Goal: Task Accomplishment & Management: Manage account settings

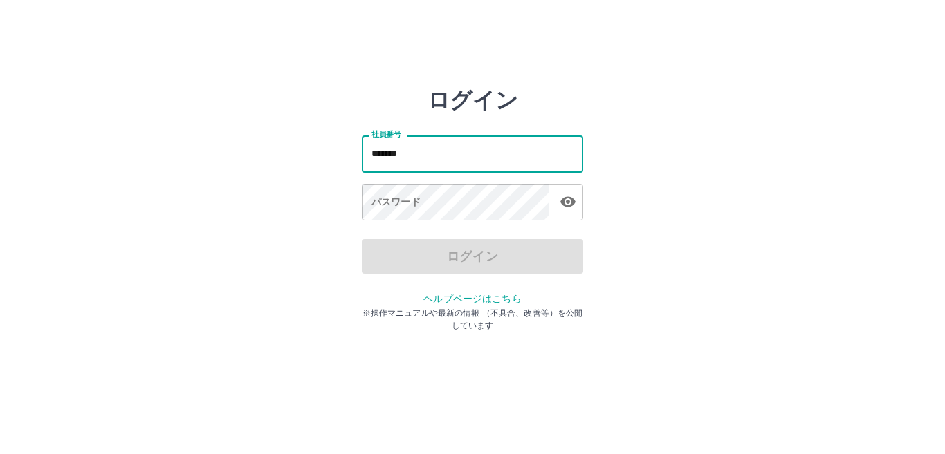
type input "*******"
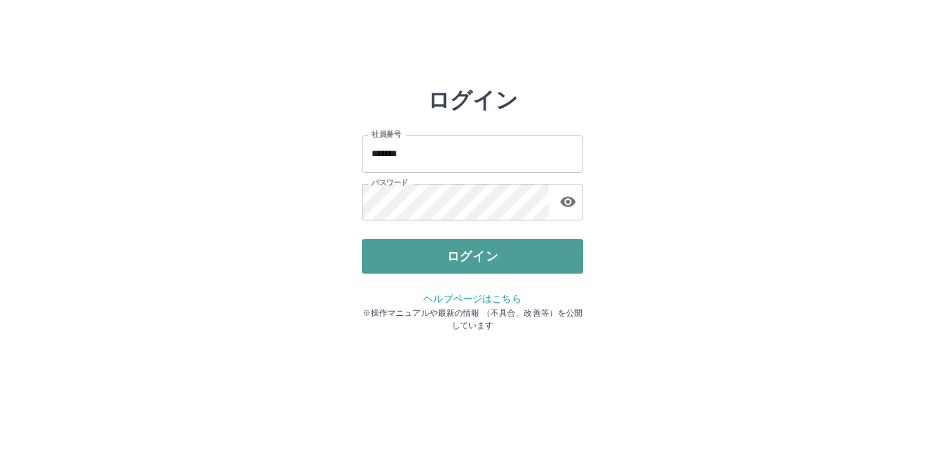
click at [402, 250] on button "ログイン" at bounding box center [472, 256] width 221 height 35
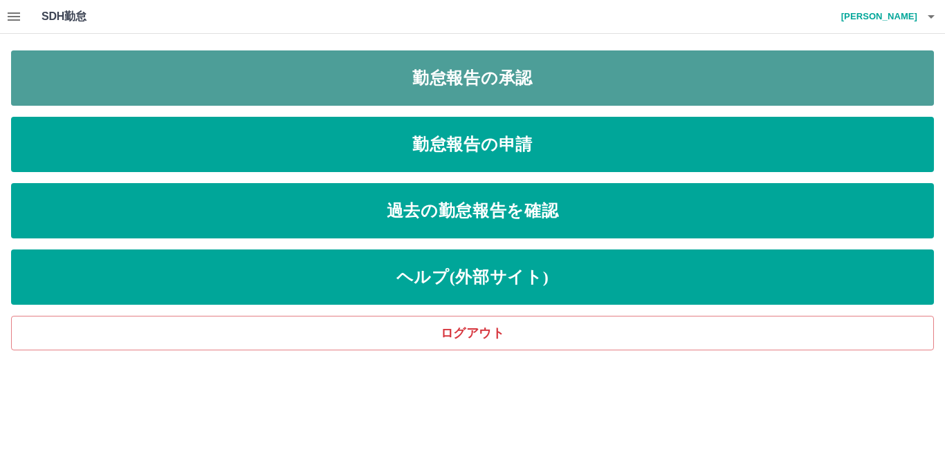
click at [537, 75] on link "勤怠報告の承認" at bounding box center [472, 77] width 922 height 55
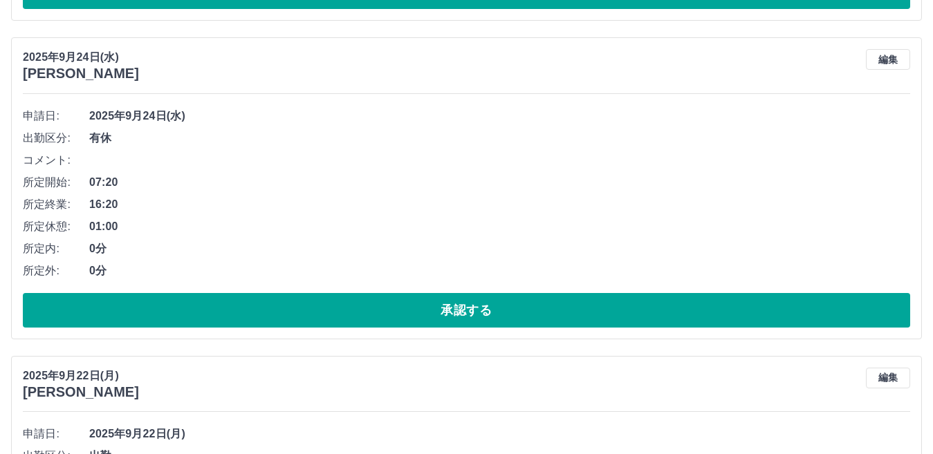
scroll to position [896, 0]
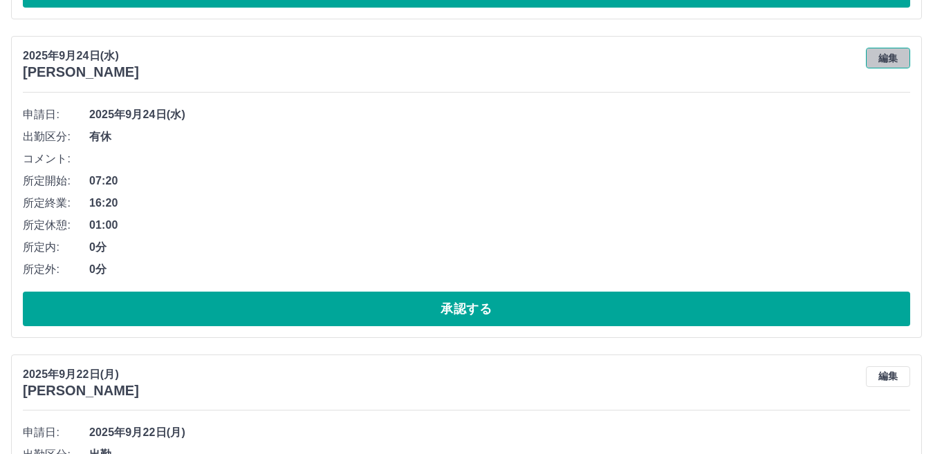
click at [891, 62] on button "編集" at bounding box center [888, 58] width 44 height 21
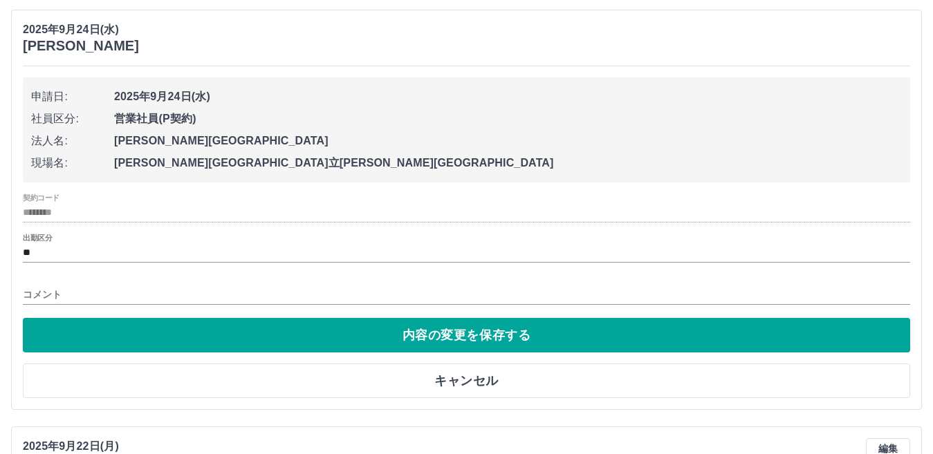
scroll to position [922, 0]
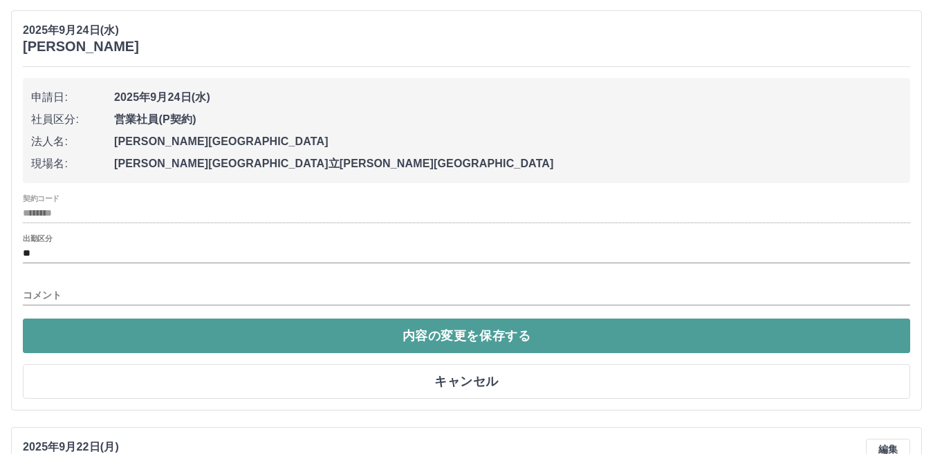
click at [453, 332] on button "内容の変更を保存する" at bounding box center [466, 336] width 887 height 35
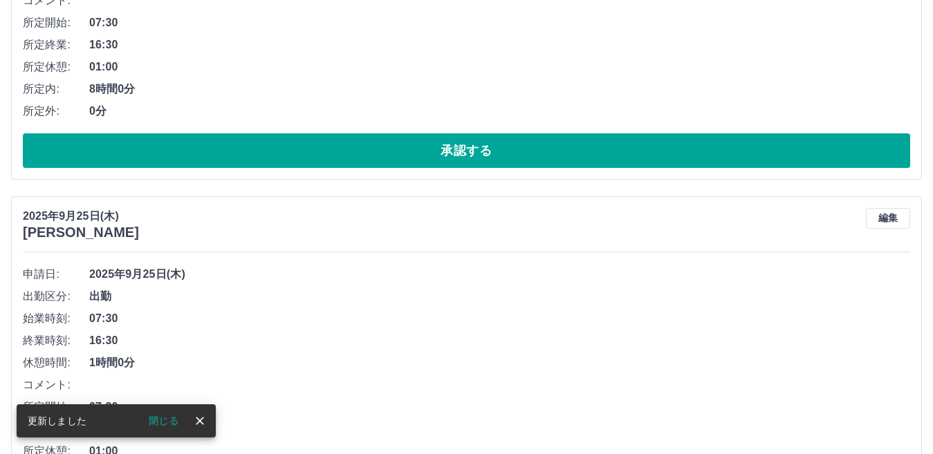
scroll to position [1492, 0]
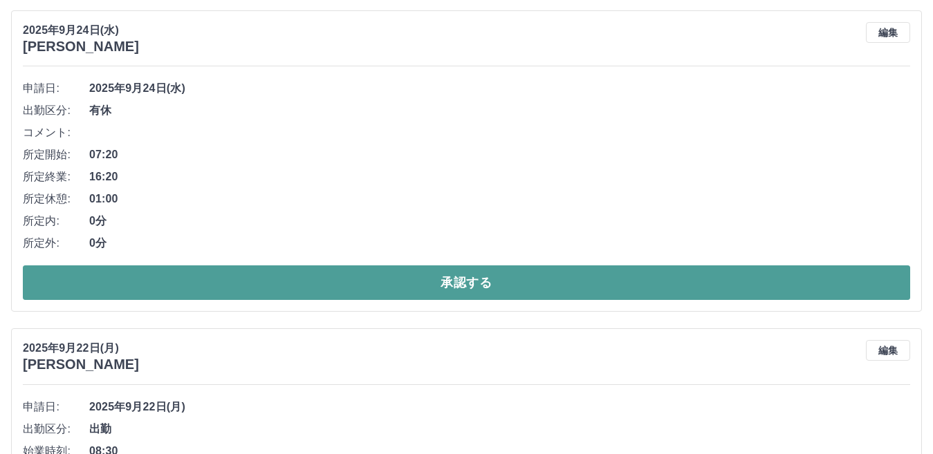
click at [377, 284] on button "承認する" at bounding box center [466, 283] width 887 height 35
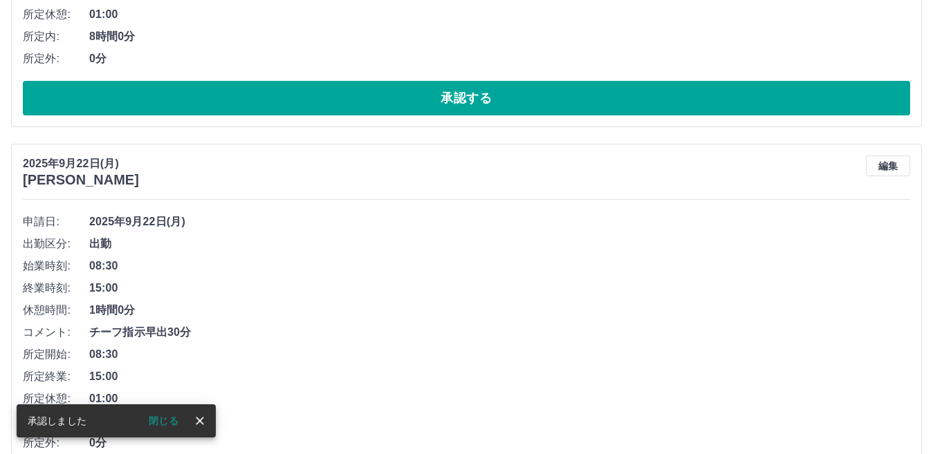
scroll to position [1434, 0]
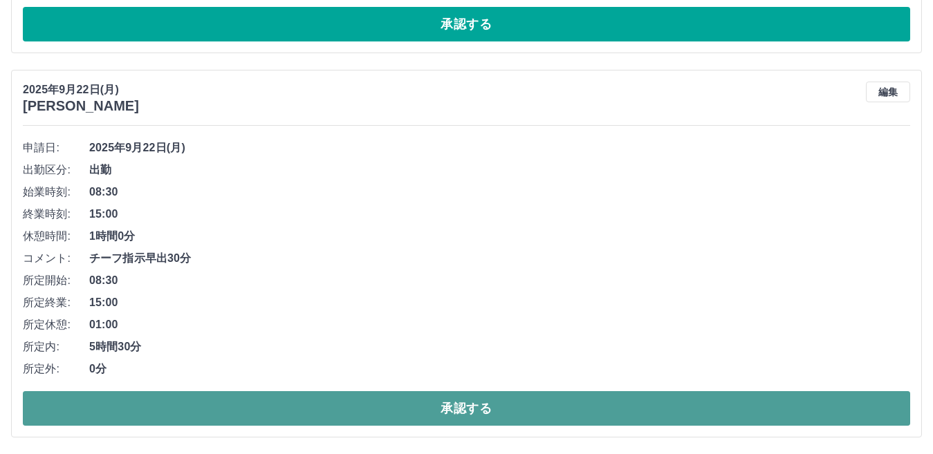
click at [392, 407] on button "承認する" at bounding box center [466, 408] width 887 height 35
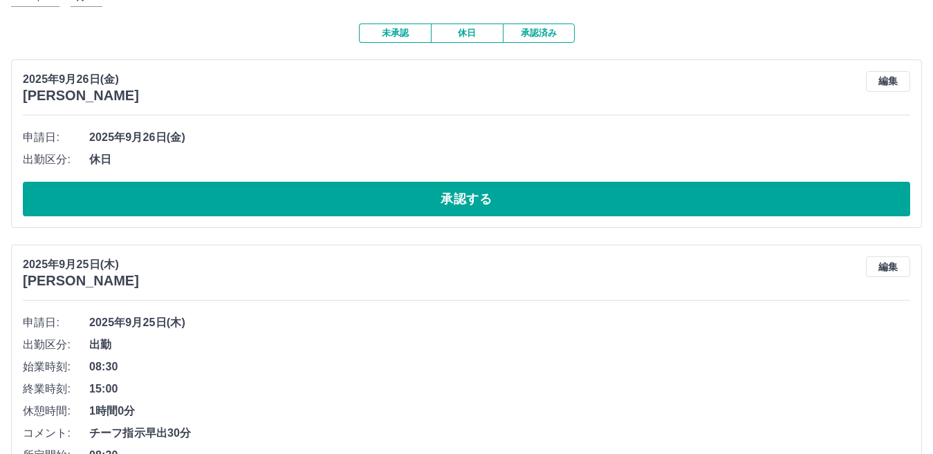
scroll to position [0, 0]
